Goal: Check status

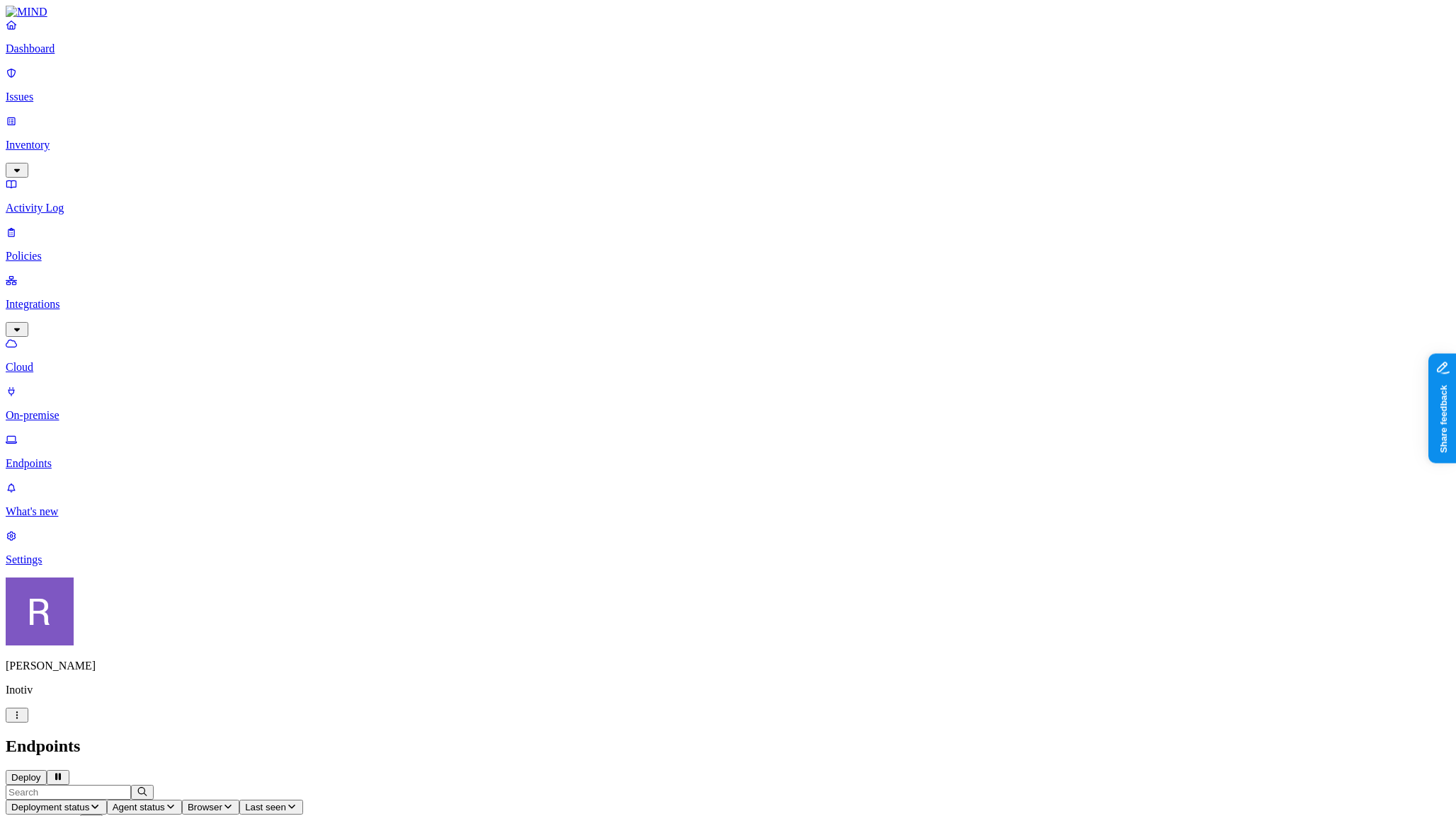
scroll to position [0, 1]
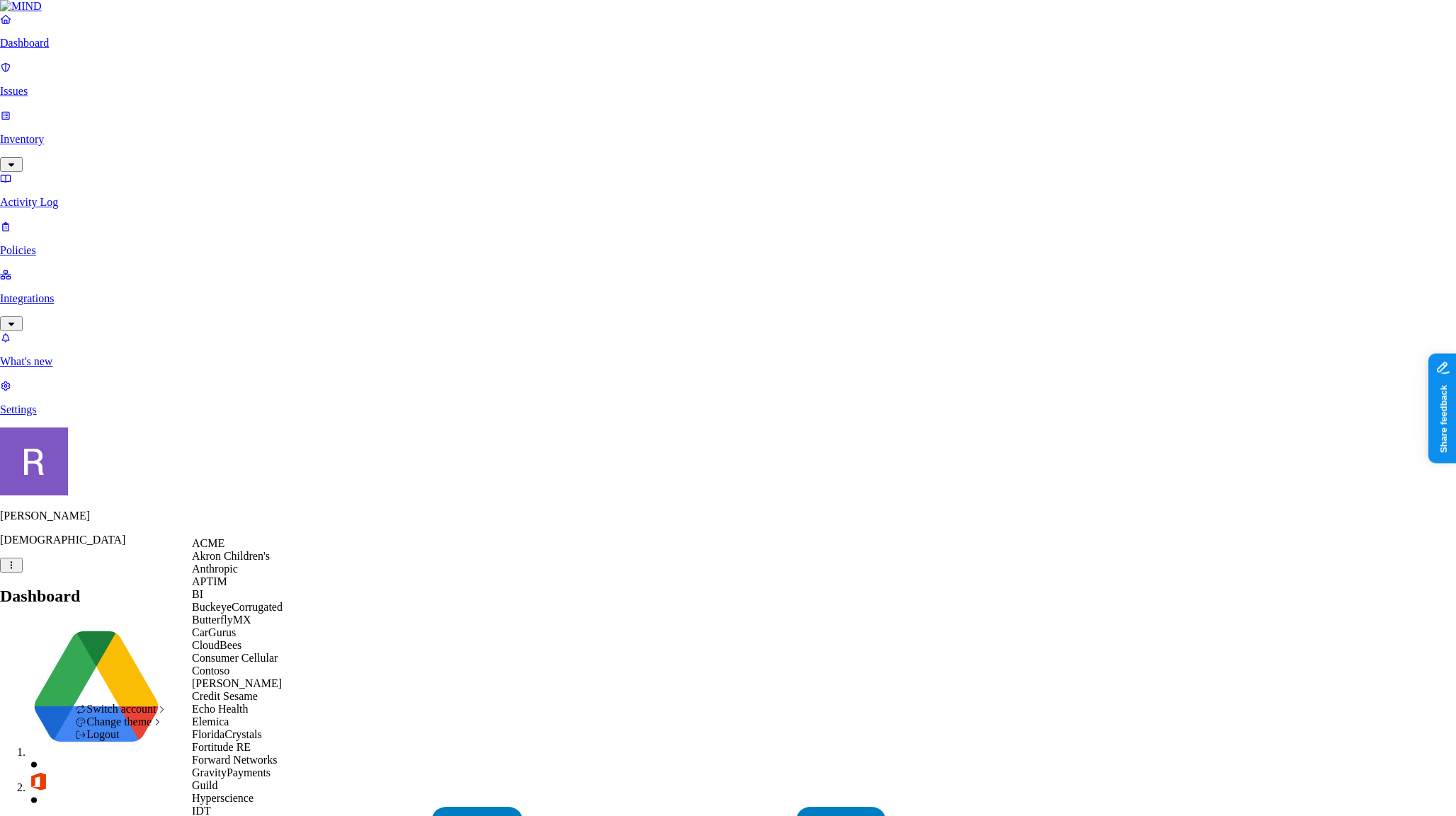
click at [236, 550] on div "ACME" at bounding box center [261, 544] width 137 height 13
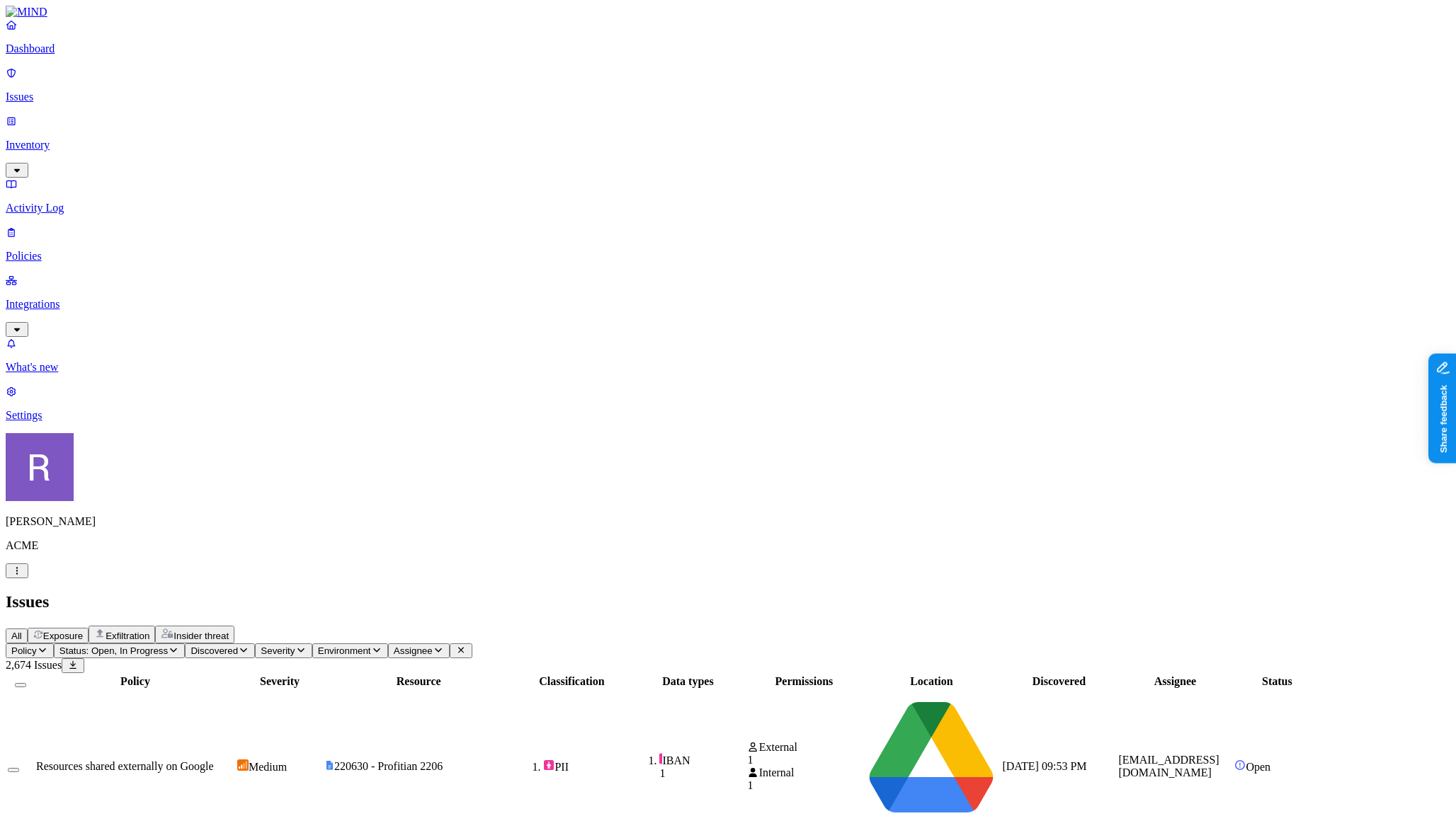
scroll to position [232, 0]
